Goal: Information Seeking & Learning: Check status

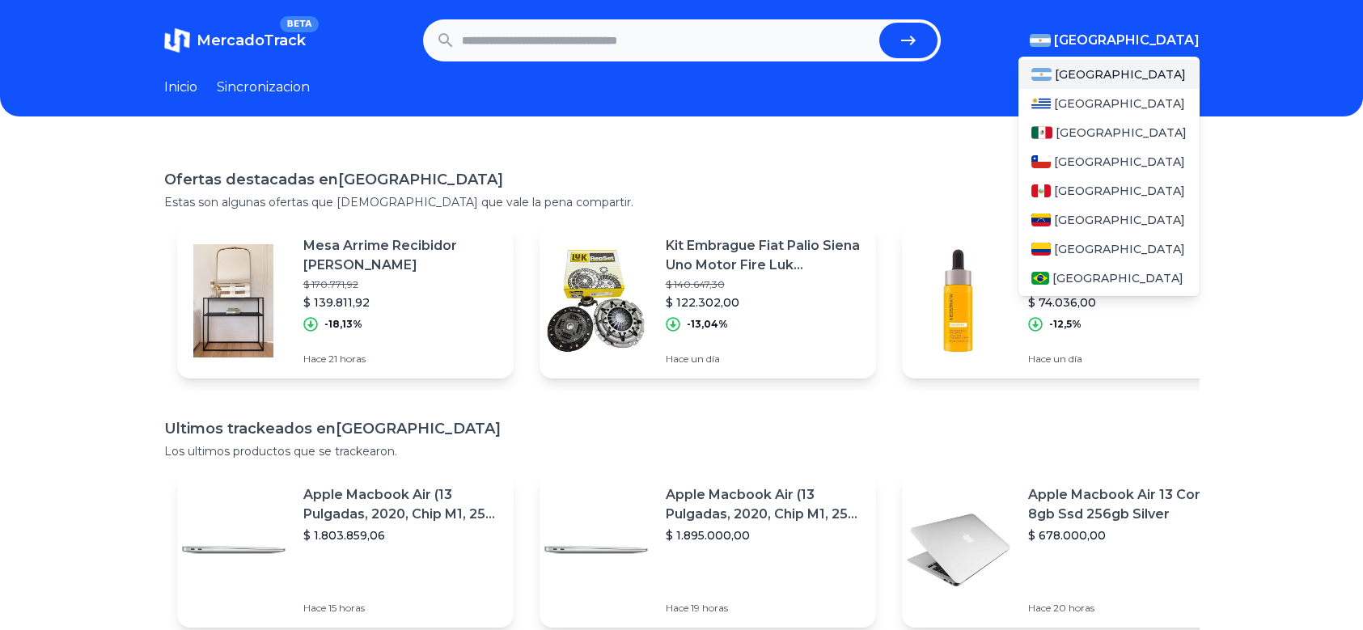
click at [1146, 39] on span "[GEOGRAPHIC_DATA]" at bounding box center [1127, 40] width 146 height 19
click at [1073, 133] on span "[GEOGRAPHIC_DATA]" at bounding box center [1121, 133] width 131 height 16
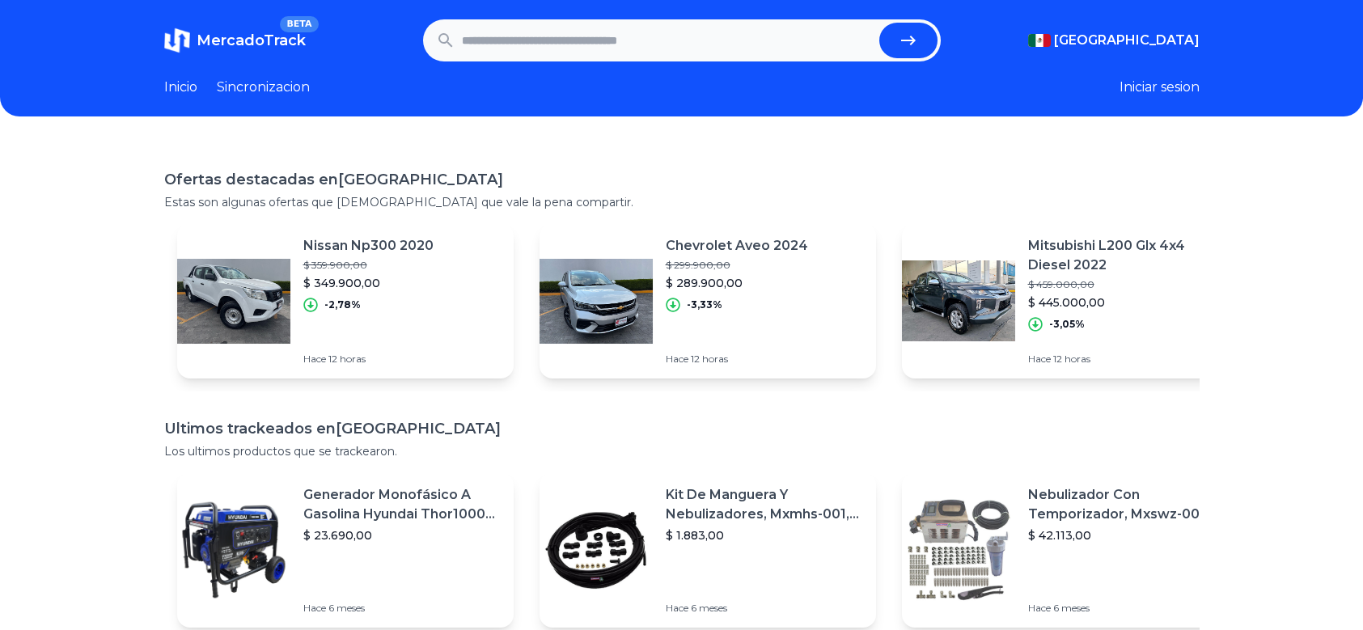
click at [193, 83] on link "Inicio" at bounding box center [180, 87] width 33 height 19
click at [193, 91] on link "Inicio" at bounding box center [180, 87] width 33 height 19
click at [638, 40] on input "text" at bounding box center [667, 41] width 411 height 36
type input "*******"
click at [879, 23] on button "submit" at bounding box center [908, 41] width 58 height 36
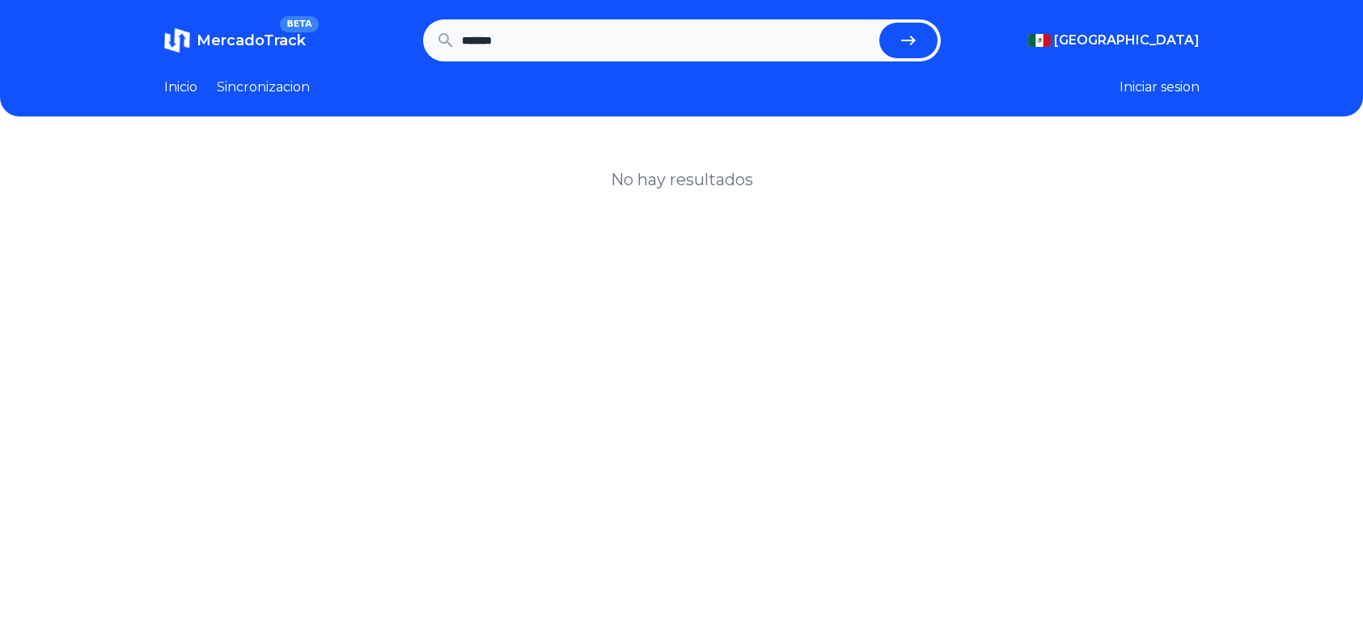
click at [497, 38] on input "*******" at bounding box center [667, 41] width 411 height 36
type input "*******"
click at [879, 23] on button "submit" at bounding box center [908, 41] width 58 height 36
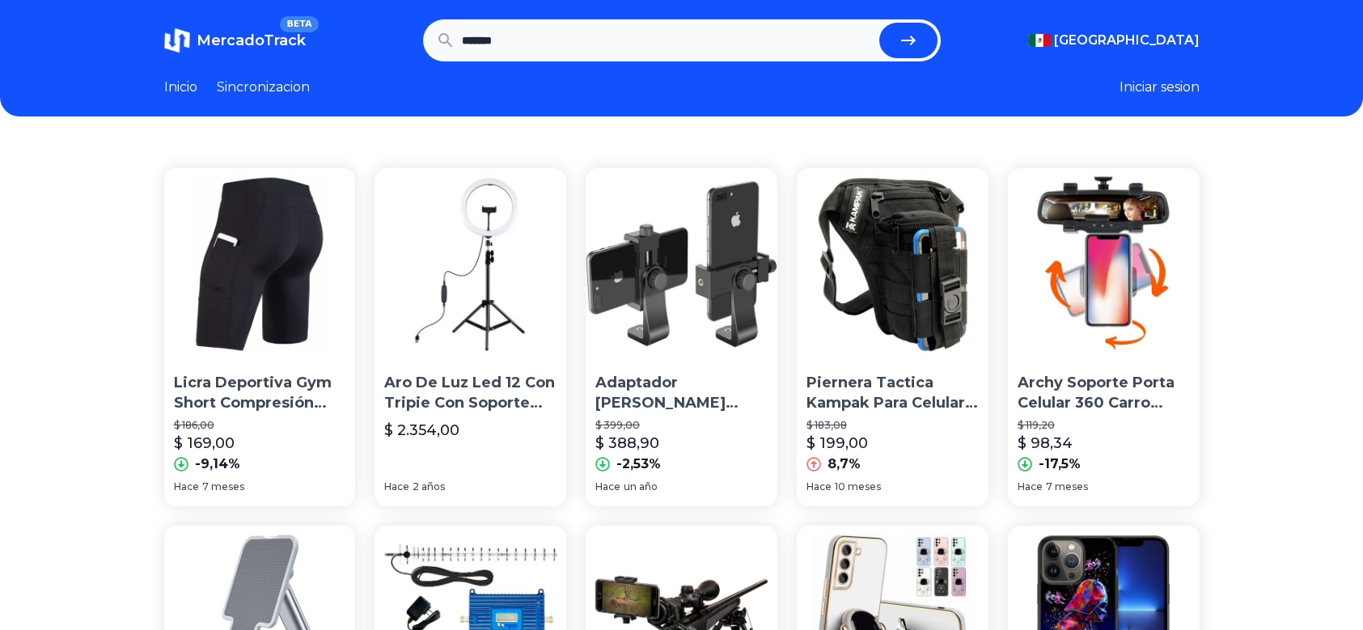
click at [301, 87] on link "Sincronizacion" at bounding box center [263, 87] width 93 height 19
type input "*******"
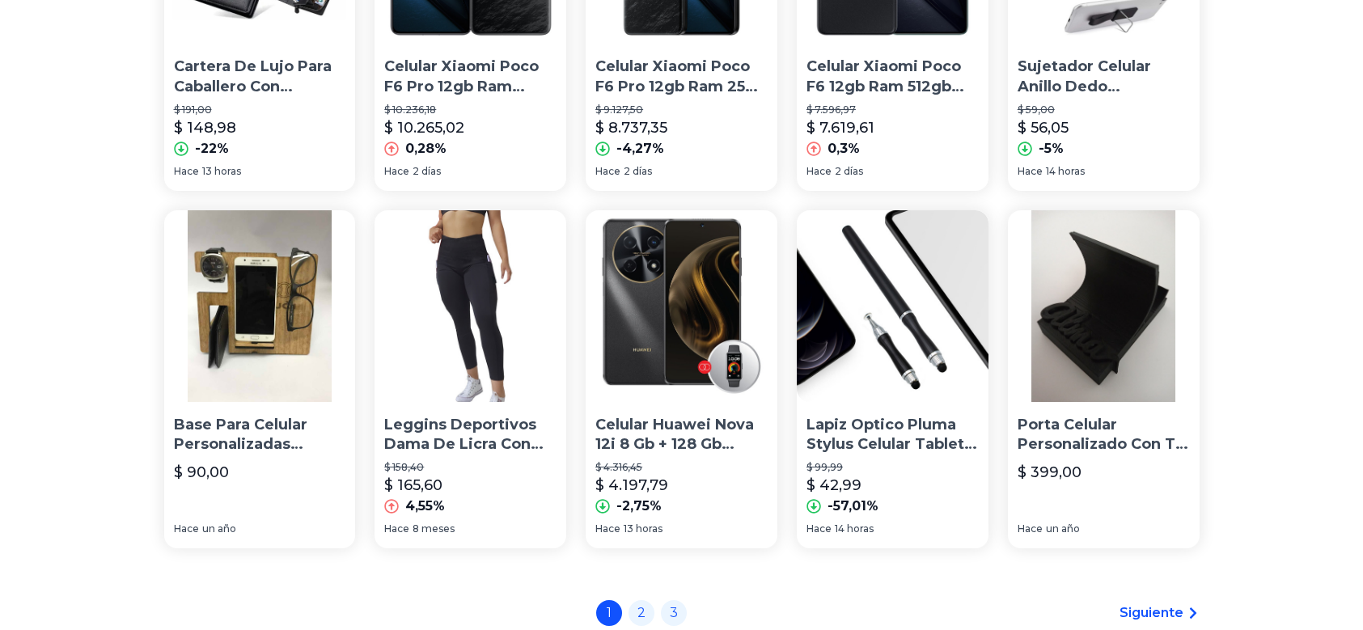
scroll to position [1201, 0]
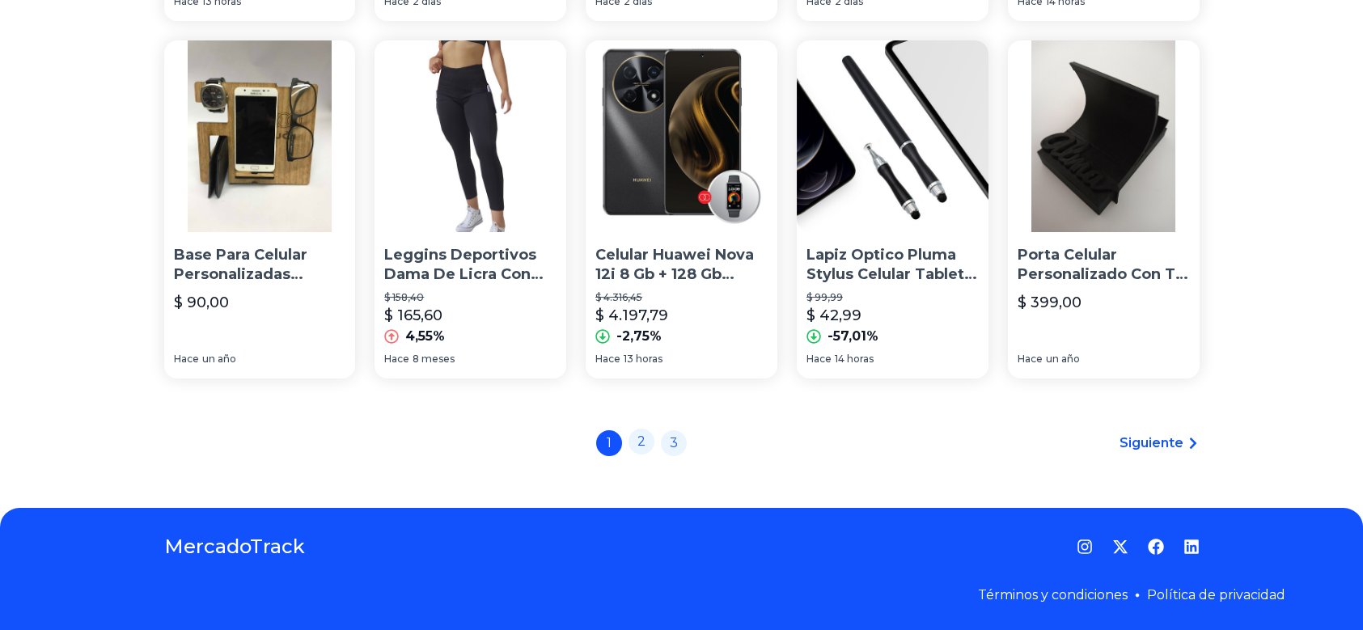
click at [648, 440] on link "2" at bounding box center [642, 442] width 26 height 26
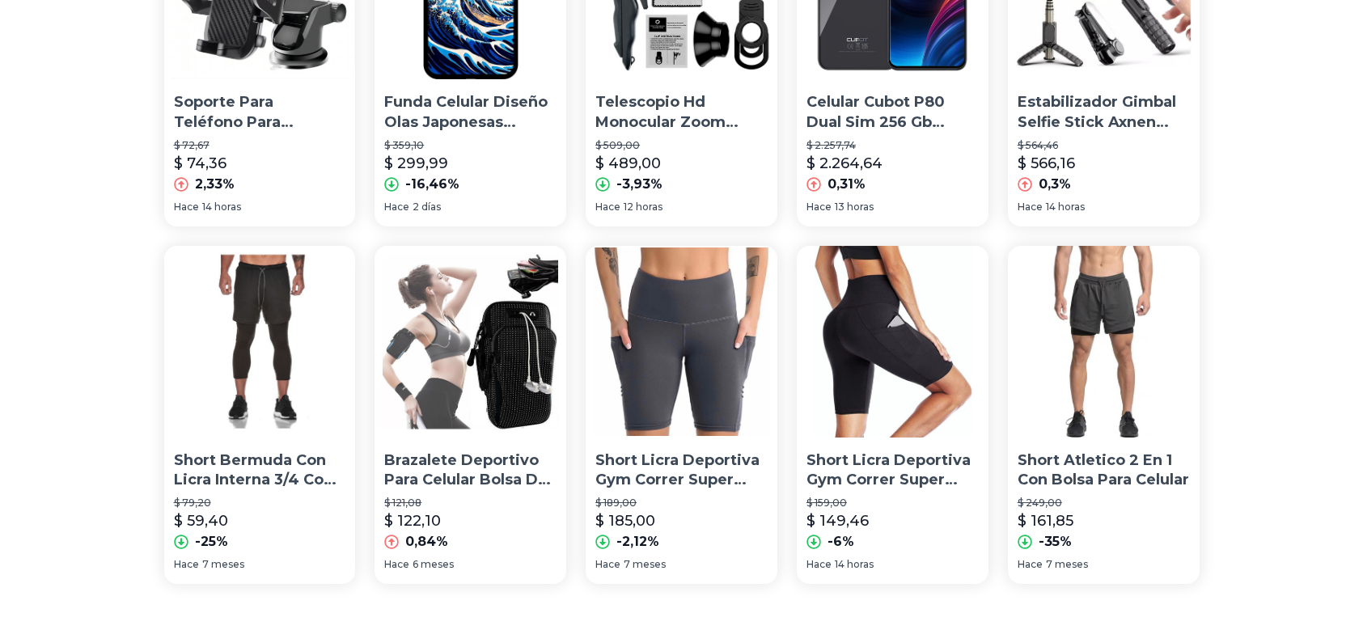
scroll to position [1201, 0]
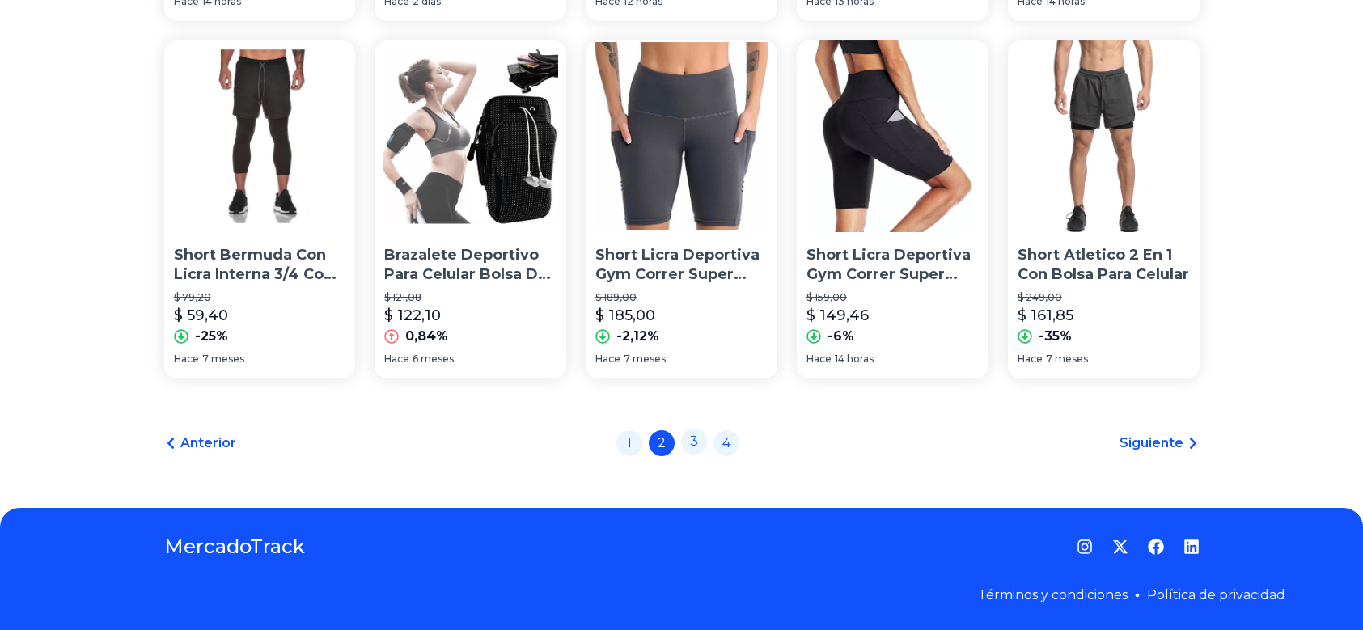
click at [692, 438] on link "3" at bounding box center [694, 442] width 26 height 26
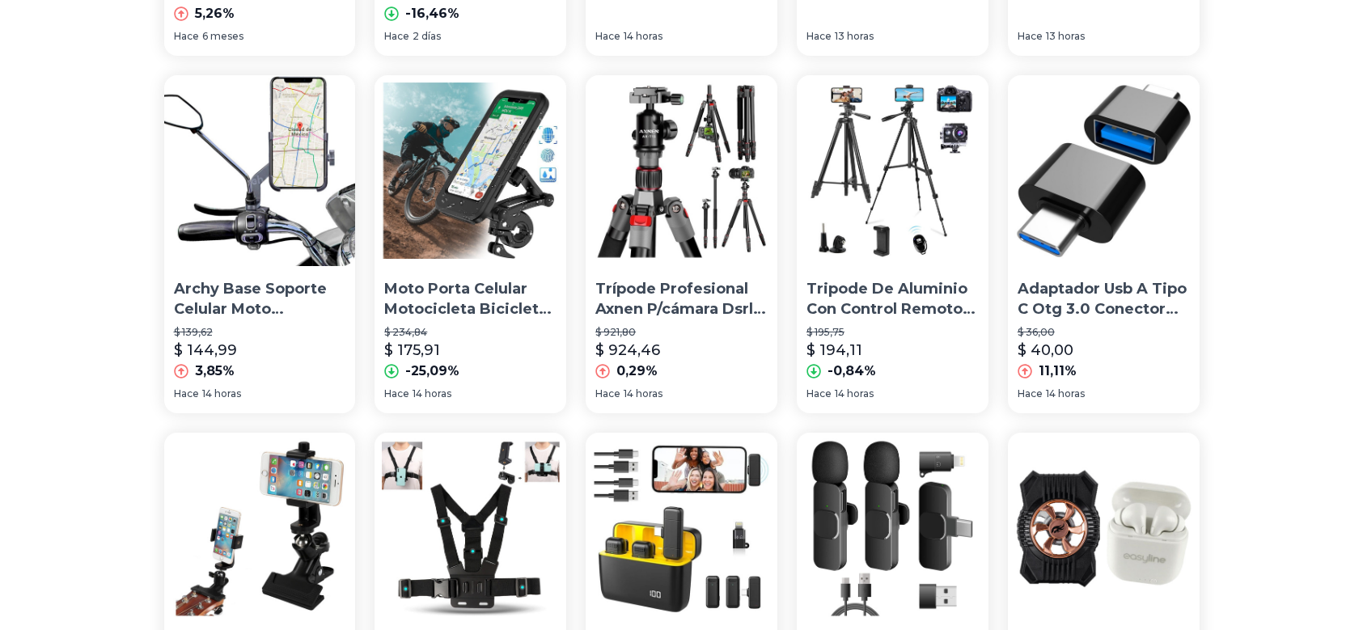
scroll to position [1132, 0]
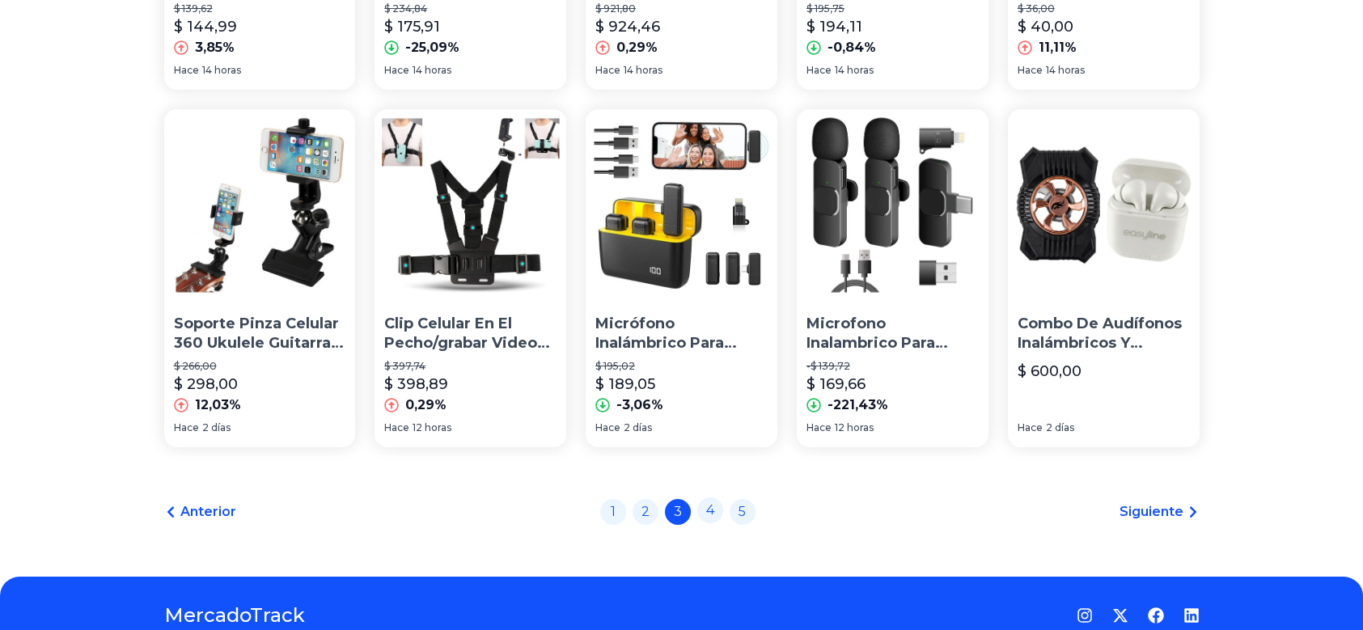
click at [715, 510] on link "4" at bounding box center [710, 510] width 26 height 26
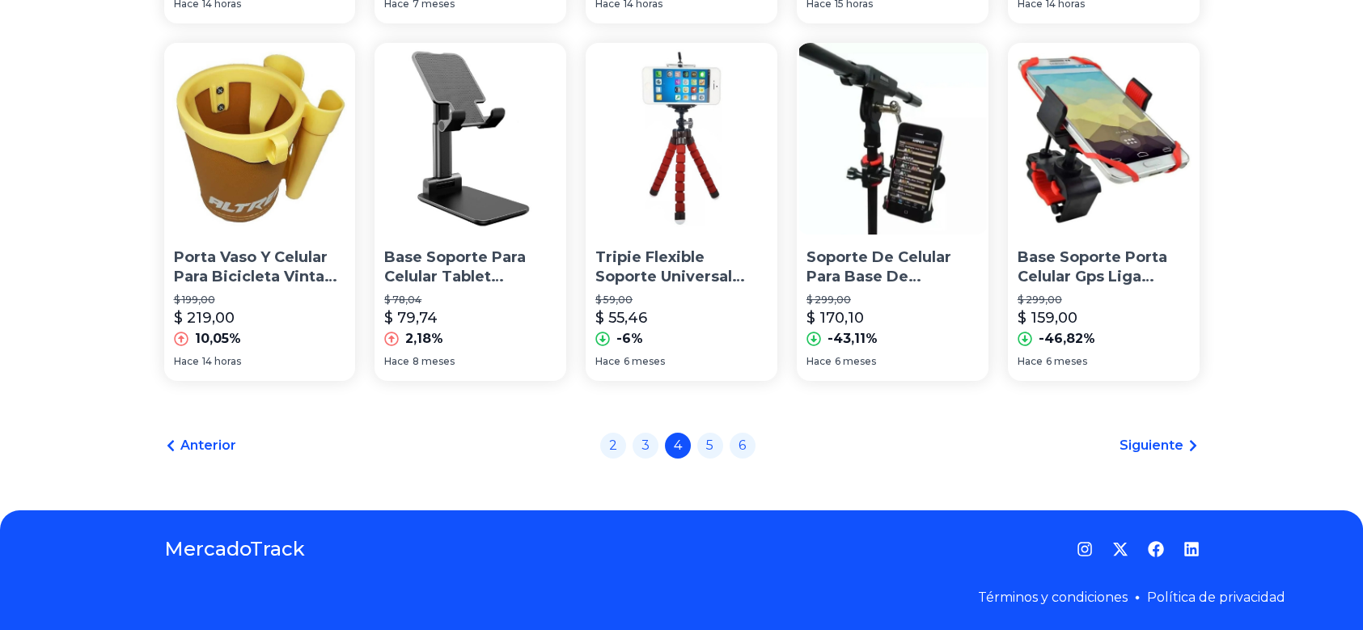
scroll to position [1201, 0]
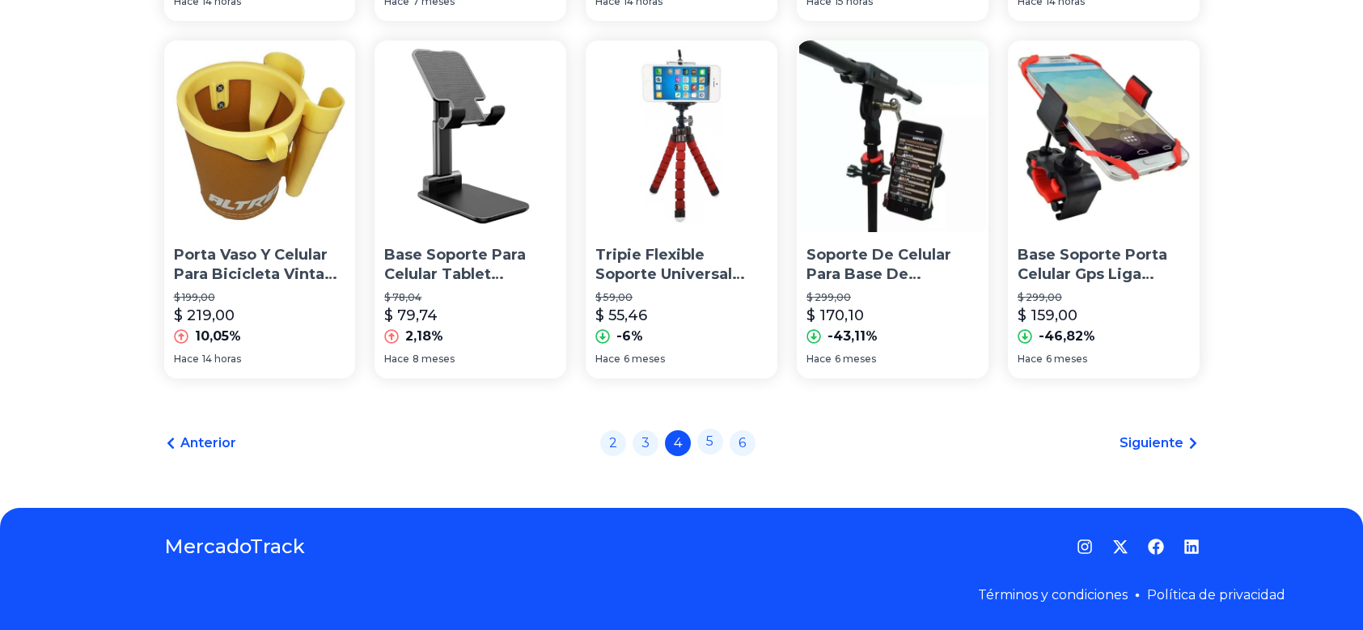
click at [712, 443] on link "5" at bounding box center [710, 442] width 26 height 26
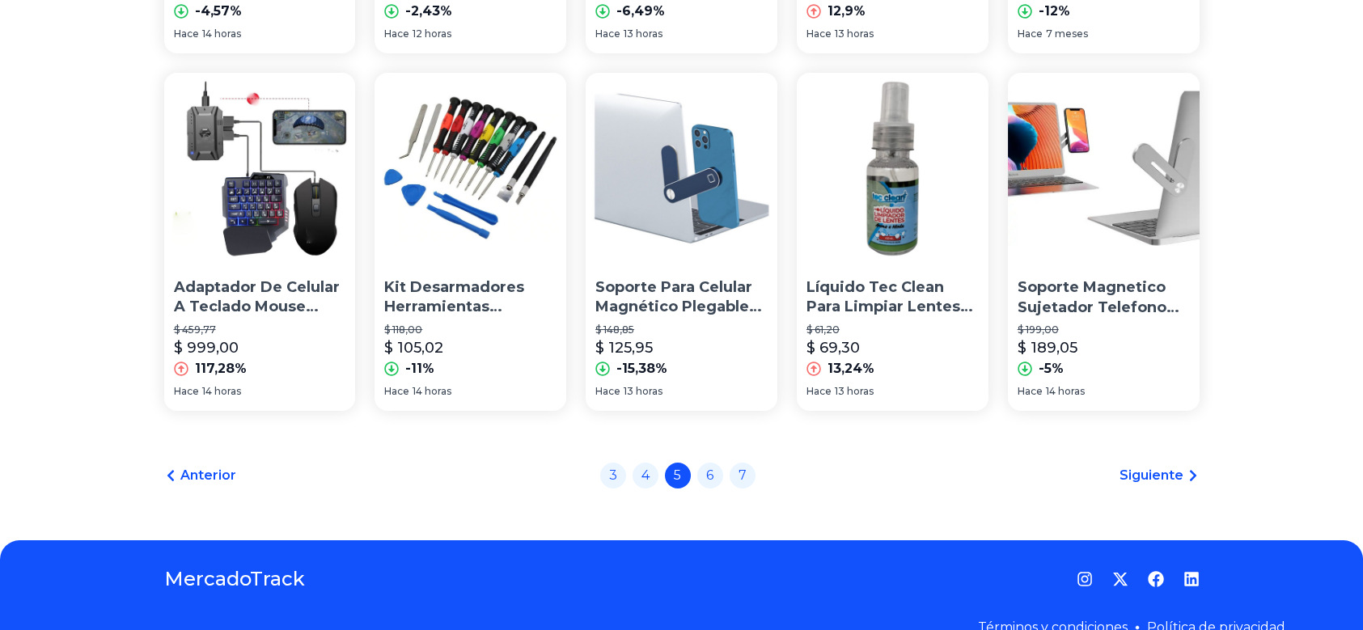
scroll to position [1201, 0]
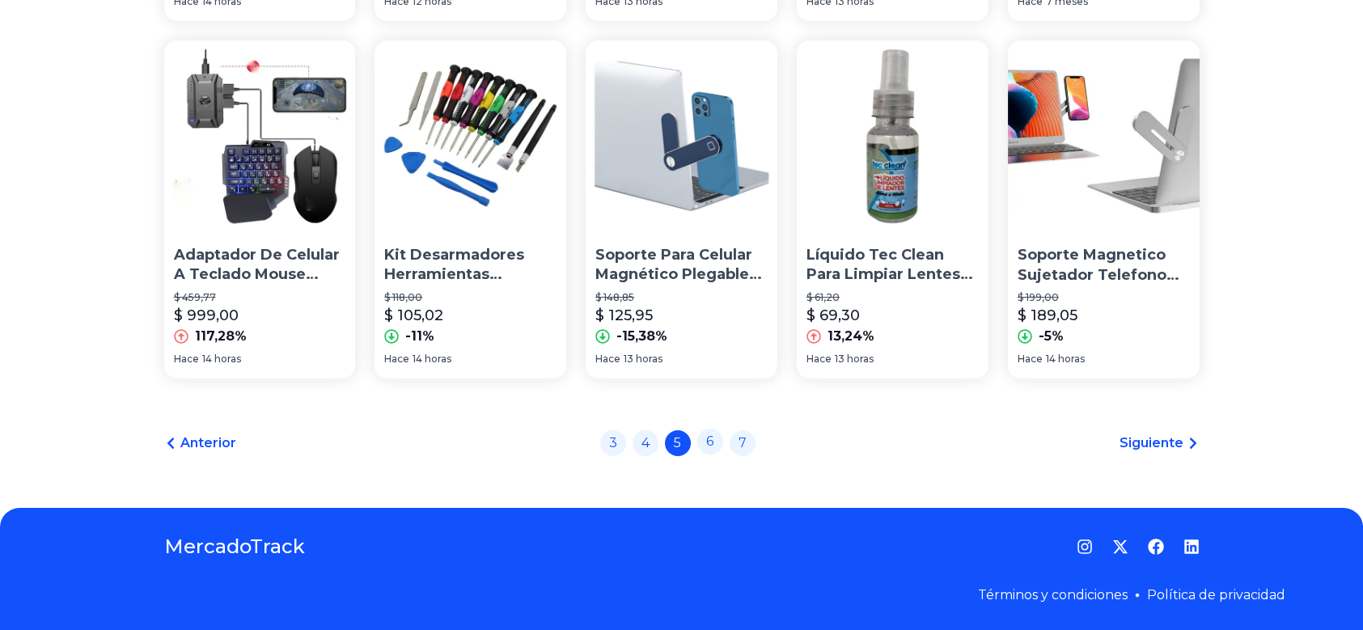
click at [722, 439] on link "6" at bounding box center [710, 442] width 26 height 26
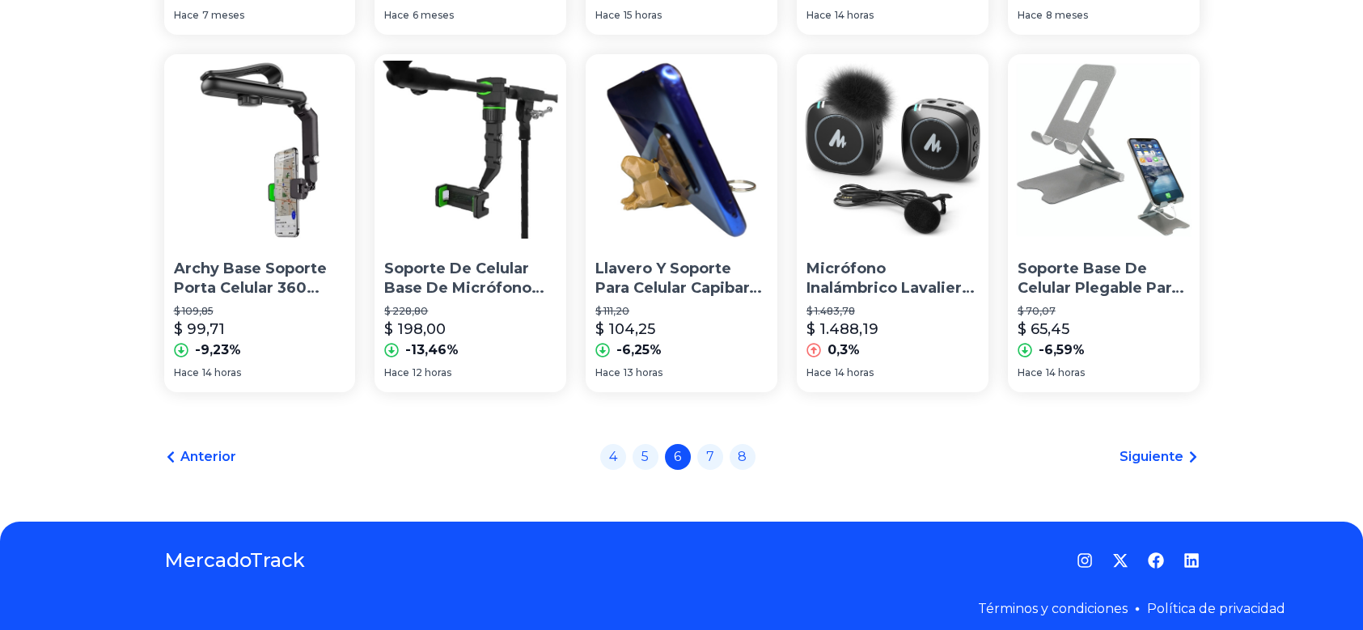
scroll to position [1201, 0]
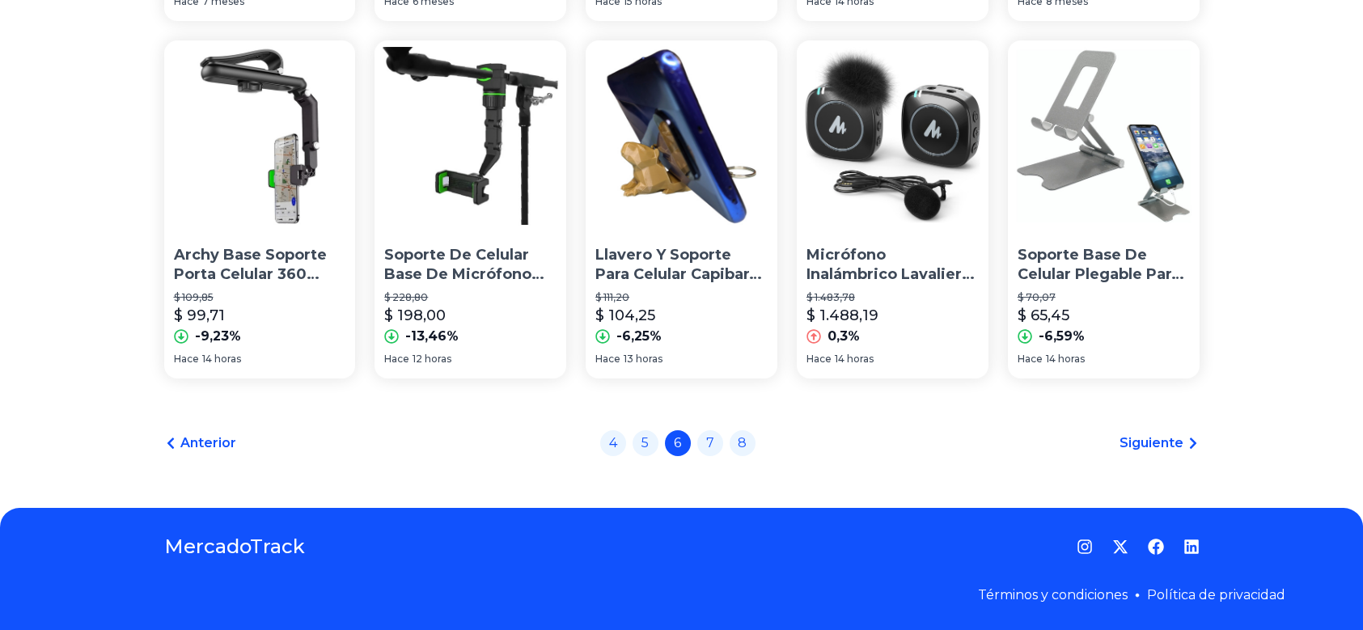
click at [722, 439] on link "7" at bounding box center [710, 443] width 26 height 26
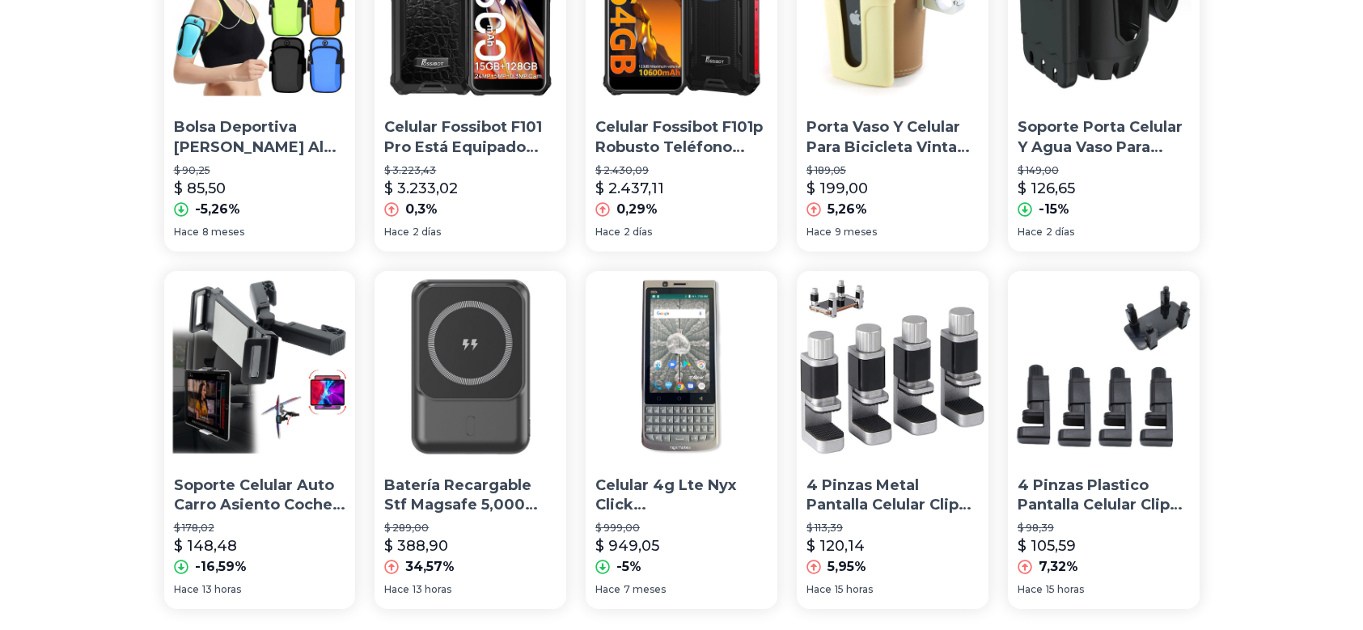
scroll to position [1201, 0]
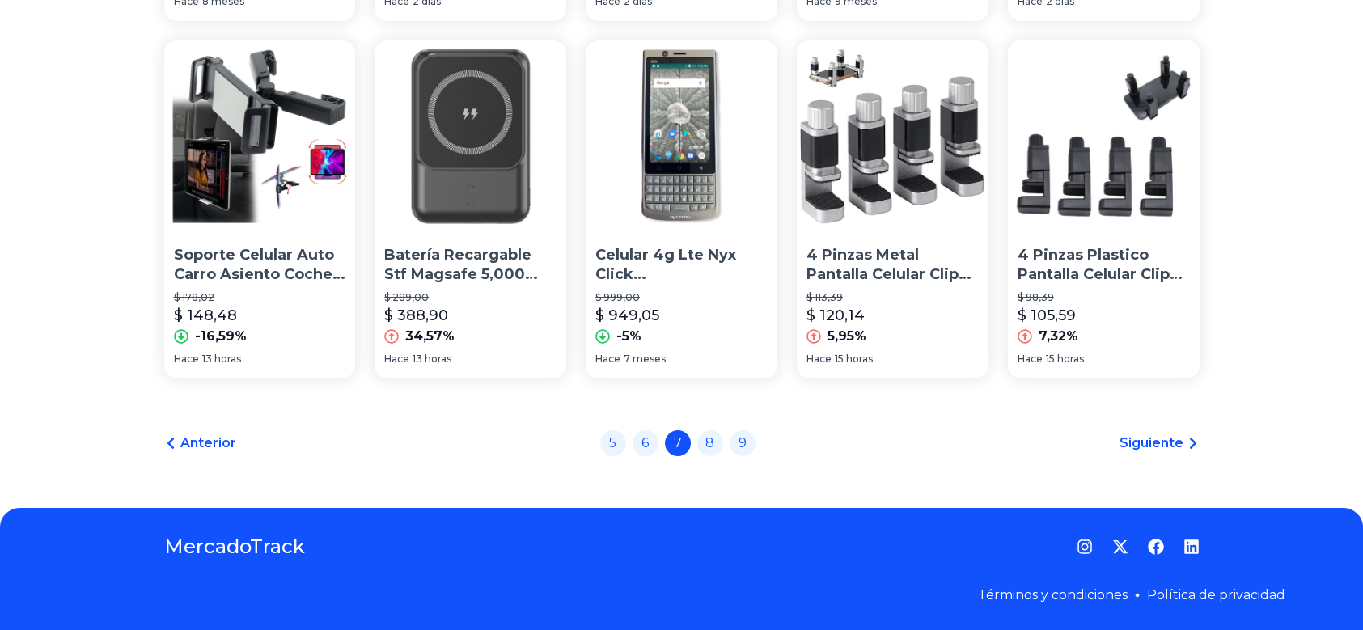
click at [722, 439] on link "8" at bounding box center [710, 443] width 26 height 26
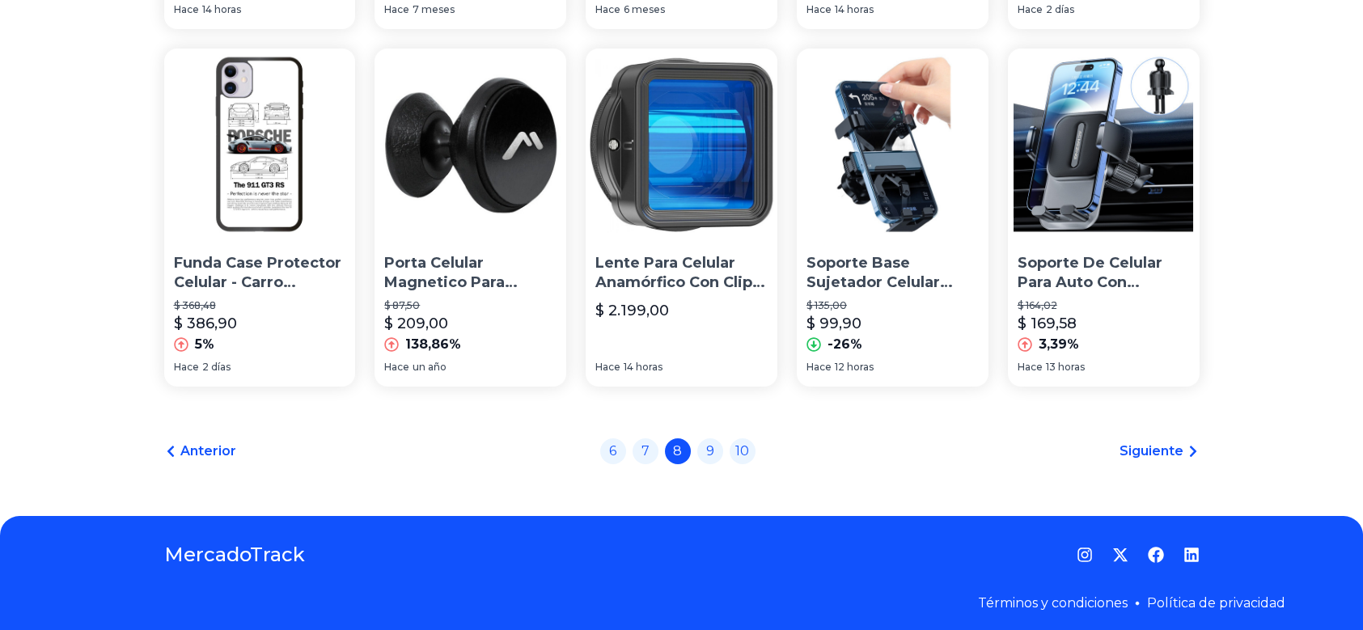
scroll to position [1201, 0]
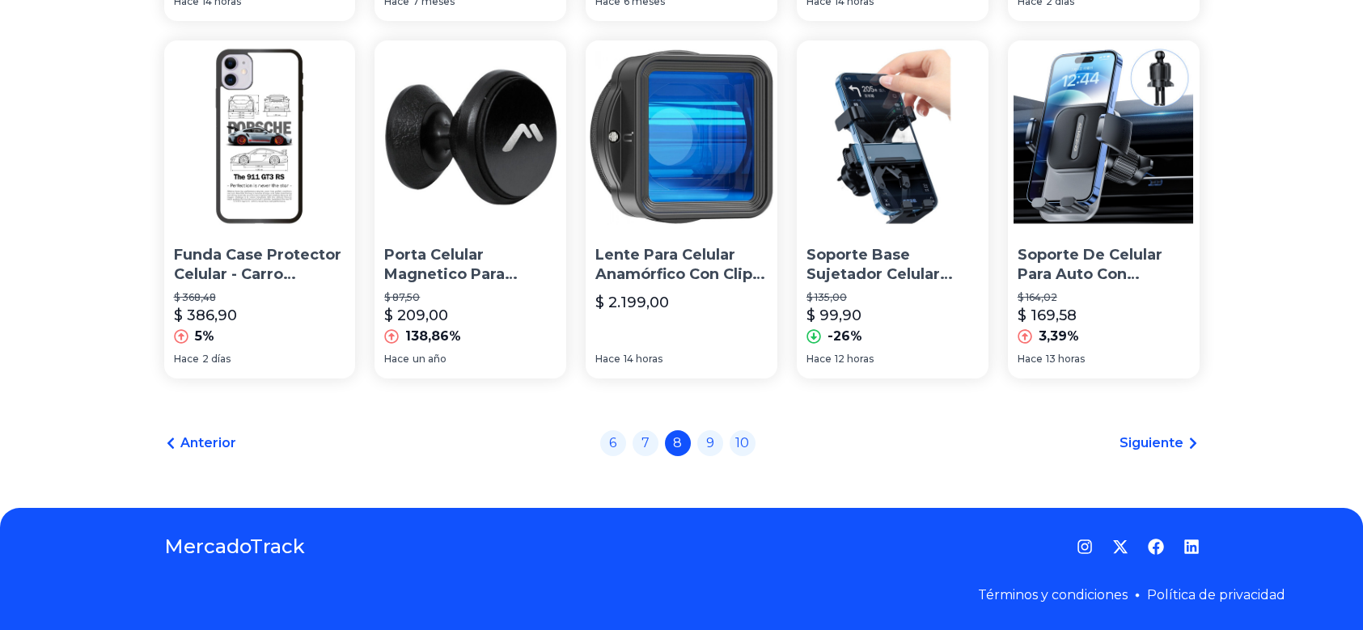
click at [722, 439] on link "9" at bounding box center [710, 443] width 26 height 26
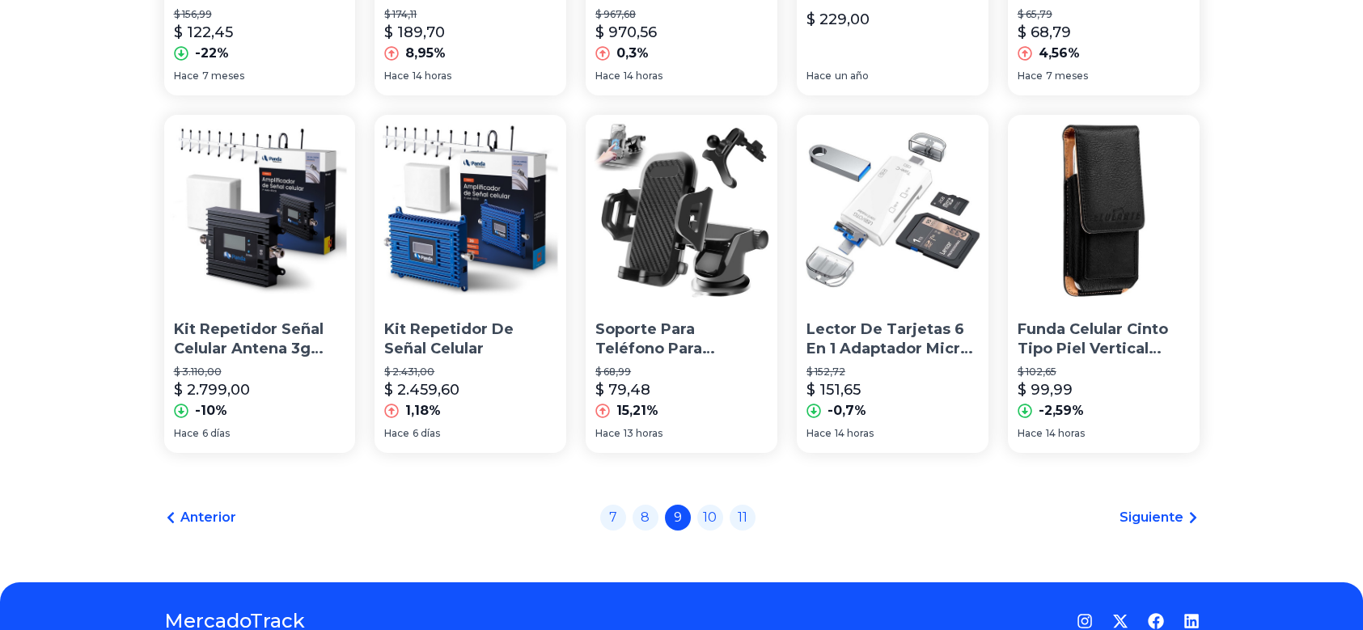
scroll to position [1132, 0]
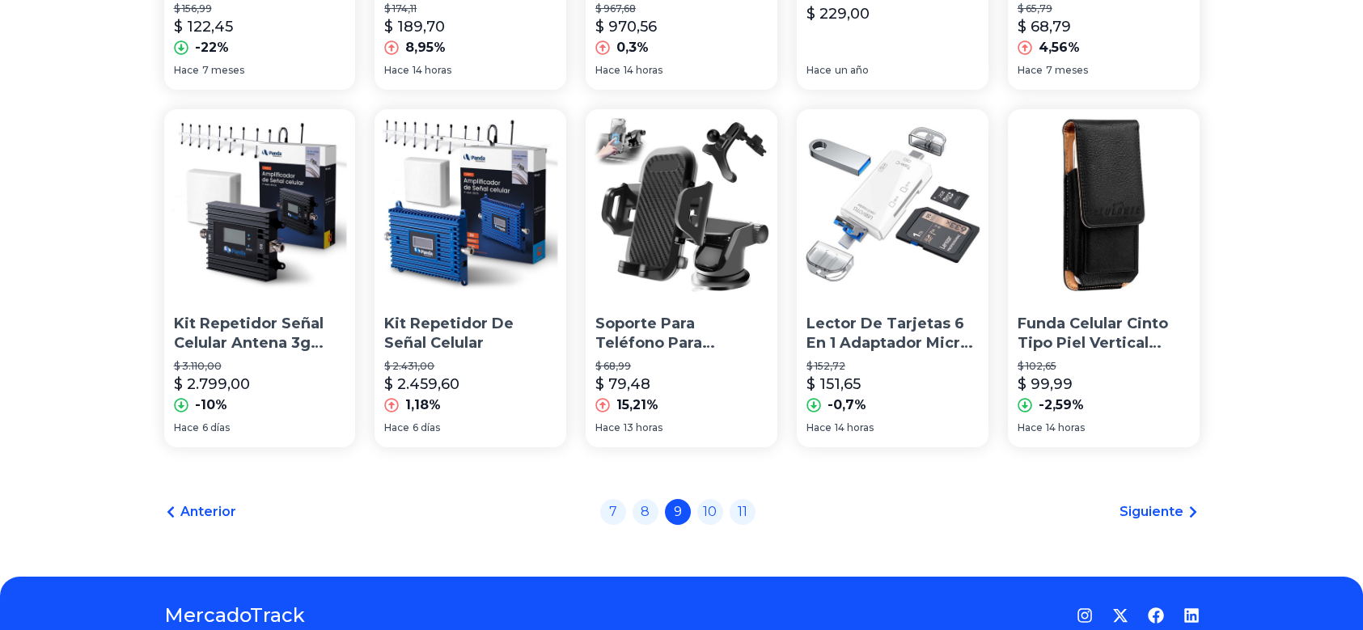
click at [1157, 509] on span "Siguiente" at bounding box center [1152, 511] width 64 height 19
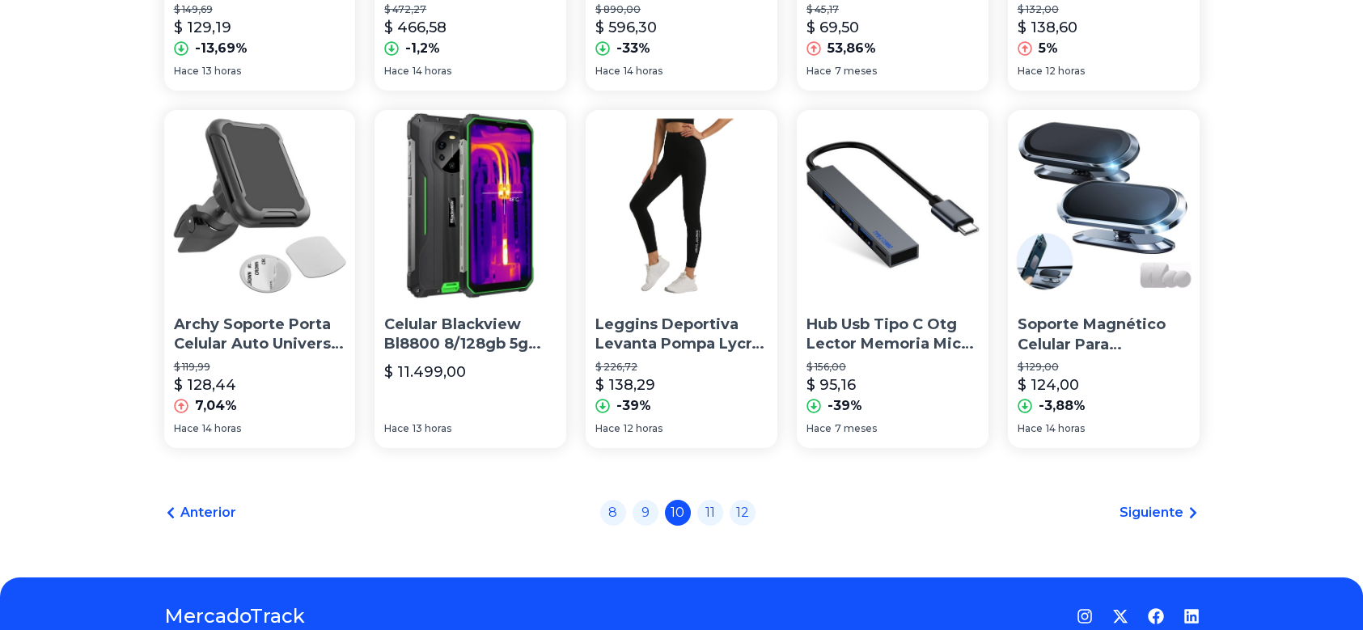
scroll to position [1201, 0]
